Goal: Task Accomplishment & Management: Complete application form

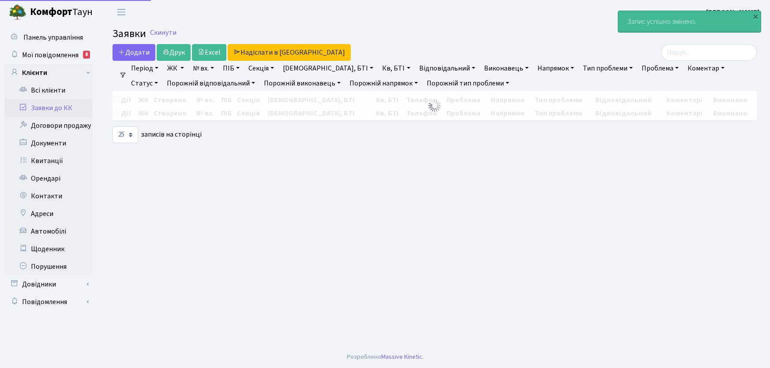
select select "25"
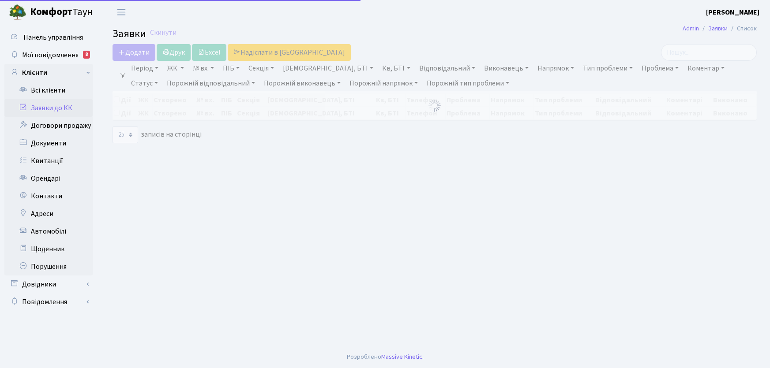
select select "25"
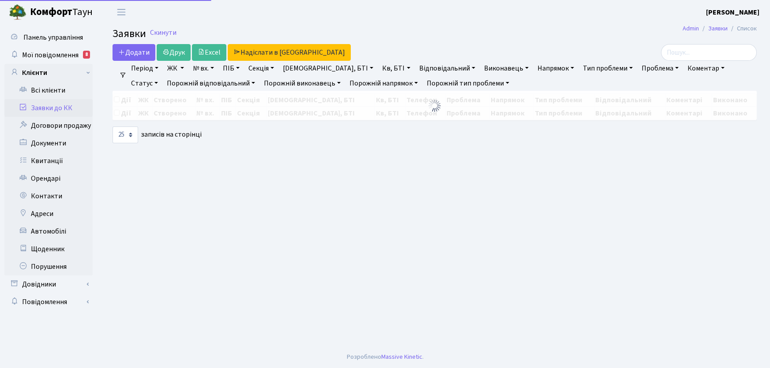
select select "25"
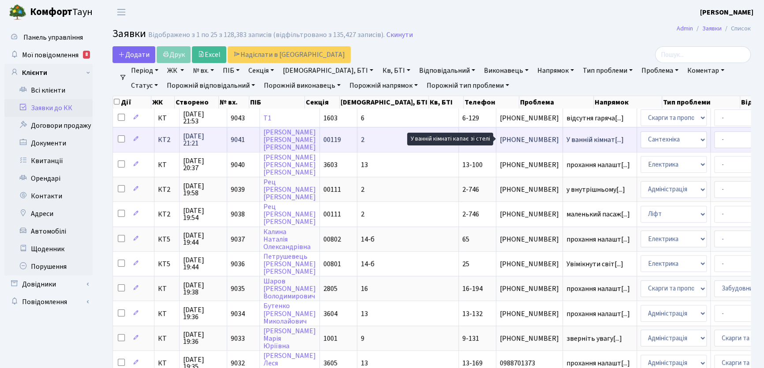
click at [567, 141] on span "У ванній кімнат[...]" at bounding box center [595, 140] width 57 height 10
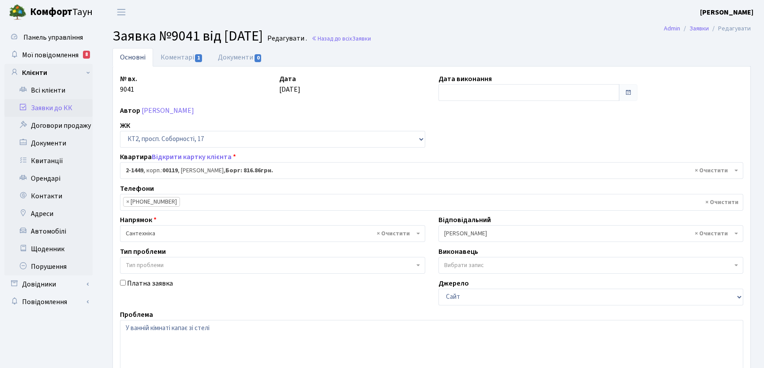
select select "13064"
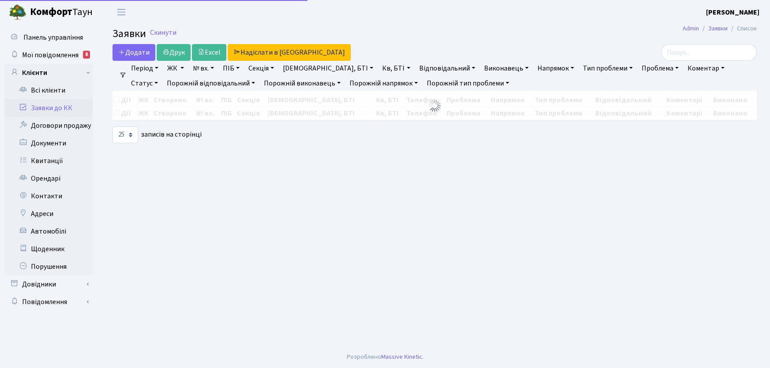
select select "25"
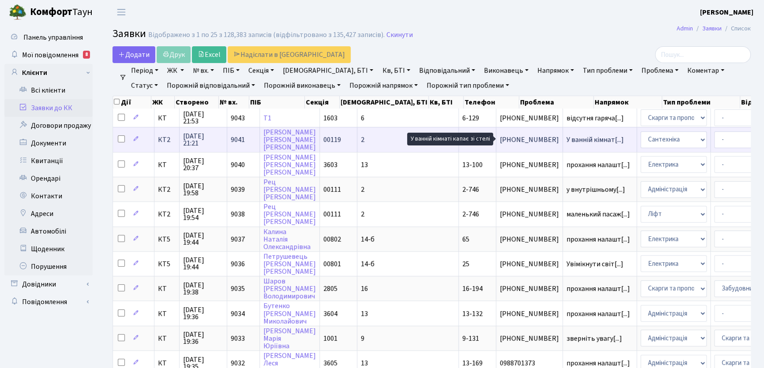
click at [567, 142] on span "У ванній кімнат[...]" at bounding box center [595, 140] width 57 height 10
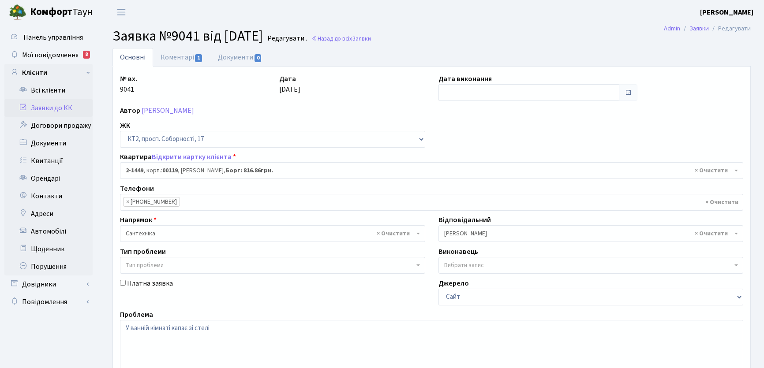
select select "13064"
click at [166, 57] on link "Коментарі 1" at bounding box center [181, 57] width 57 height 18
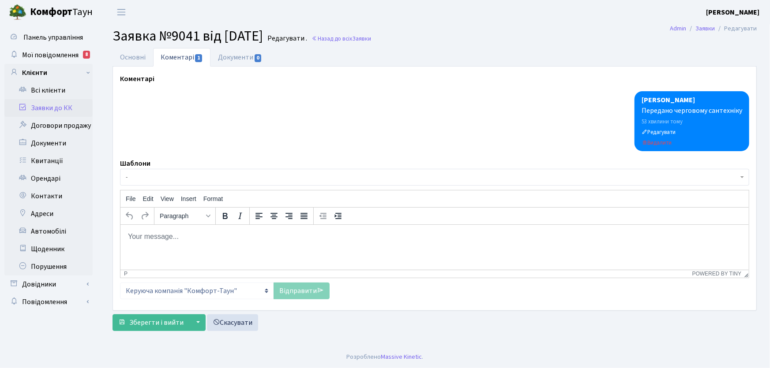
drag, startPoint x: 145, startPoint y: 240, endPoint x: 274, endPoint y: 449, distance: 245.8
click at [145, 240] on body "Rich Text Area. Press ALT-0 for help." at bounding box center [434, 237] width 614 height 10
click at [155, 232] on body "Rich Text Area. Press ALT-0 for help." at bounding box center [434, 237] width 614 height 10
click at [304, 292] on link "Відправити" at bounding box center [302, 291] width 56 height 17
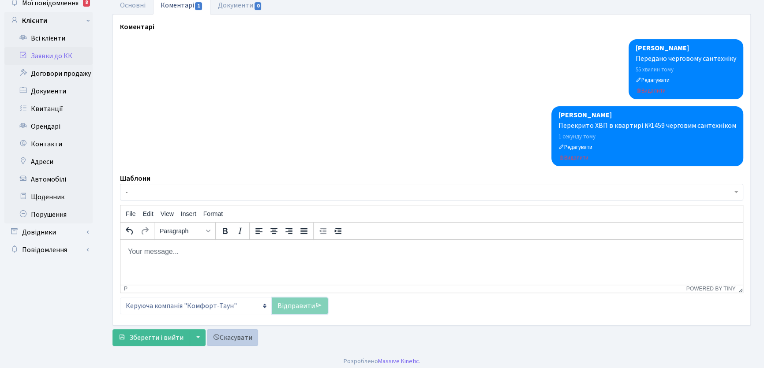
scroll to position [56, 0]
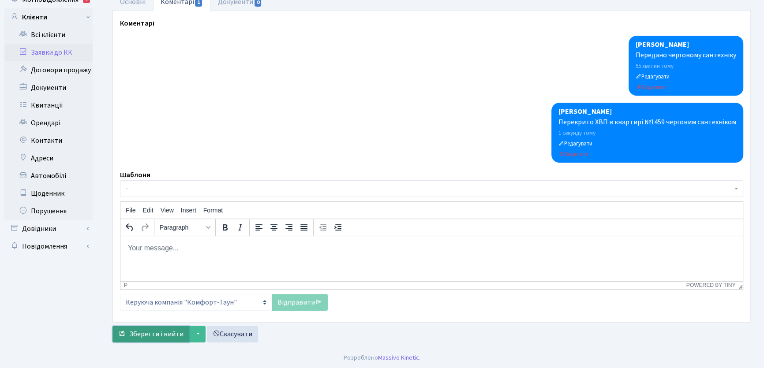
click at [154, 334] on span "Зберегти і вийти" at bounding box center [156, 335] width 54 height 10
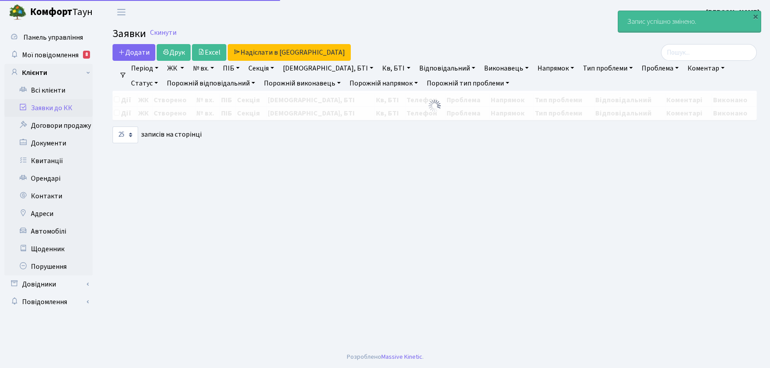
select select "25"
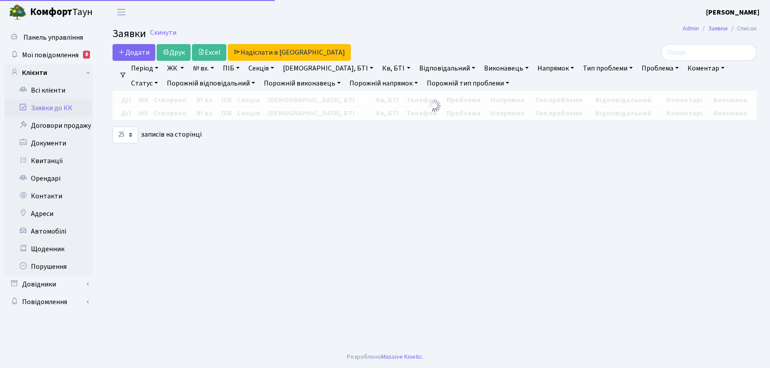
select select "25"
